Goal: Find specific page/section: Find specific page/section

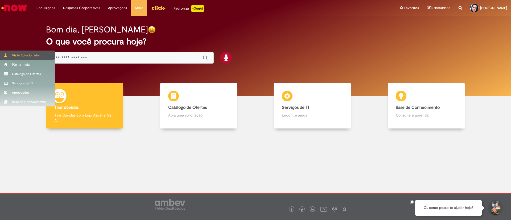
click at [37, 56] on div "Visão Solucionador" at bounding box center [27, 55] width 55 height 9
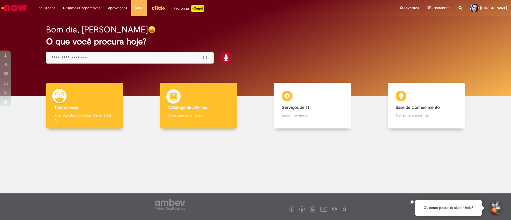
click at [203, 106] on b "Catálogo de Ofertas" at bounding box center [187, 107] width 39 height 5
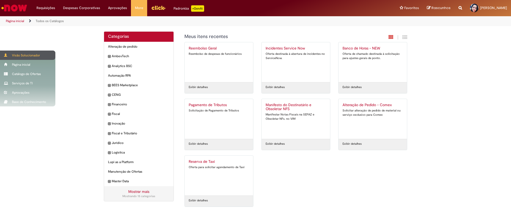
click at [25, 56] on div "Visão Solucionador" at bounding box center [27, 55] width 55 height 9
